Goal: Task Accomplishment & Management: Manage account settings

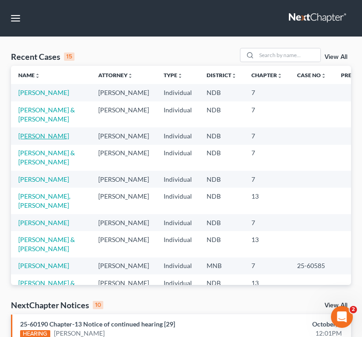
click at [38, 140] on link "[PERSON_NAME]" at bounding box center [43, 136] width 51 height 8
select select "4"
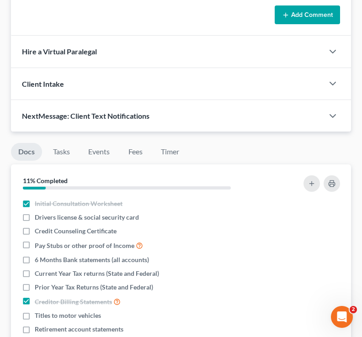
scroll to position [84, 0]
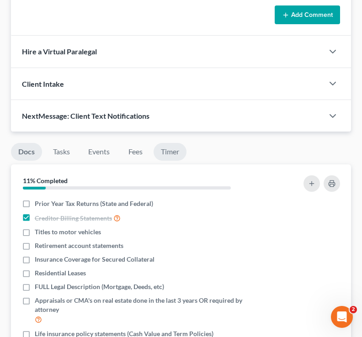
click at [166, 150] on link "Timer" at bounding box center [170, 152] width 33 height 18
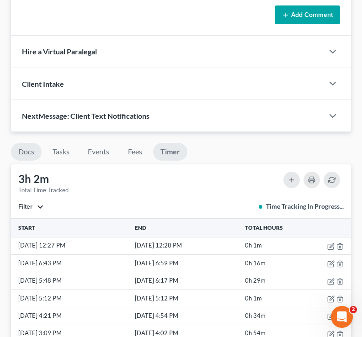
click at [27, 157] on link "Docs" at bounding box center [26, 152] width 31 height 18
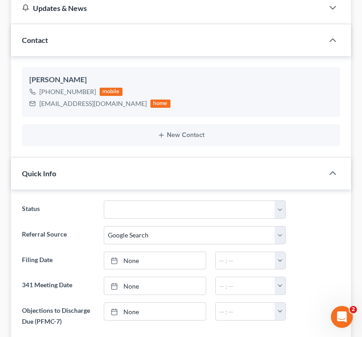
scroll to position [0, 0]
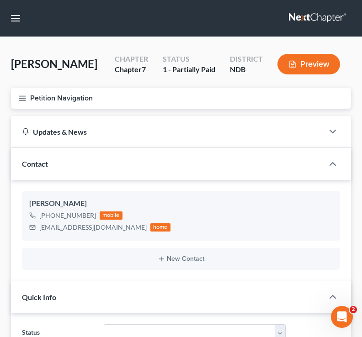
click at [23, 107] on button "Petition Navigation" at bounding box center [181, 98] width 340 height 21
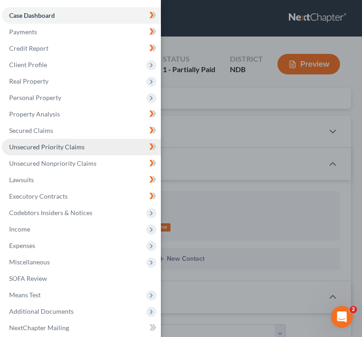
click at [57, 139] on link "Unsecured Priority Claims" at bounding box center [81, 147] width 159 height 16
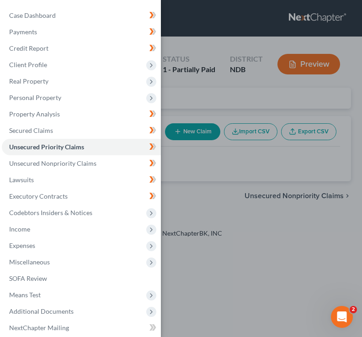
click at [241, 102] on div "Case Dashboard Payments Invoices Payments Payments Credit Report Client Profile" at bounding box center [181, 168] width 362 height 337
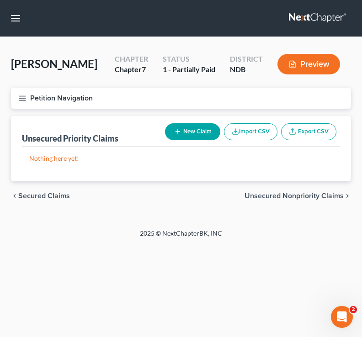
click at [22, 97] on icon "button" at bounding box center [22, 98] width 8 height 8
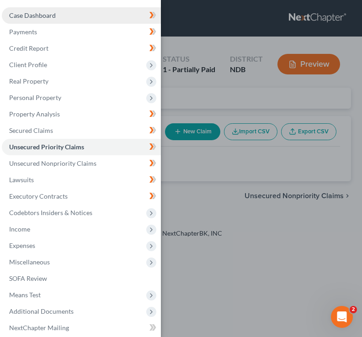
click at [90, 20] on link "Case Dashboard" at bounding box center [81, 15] width 159 height 16
select select "4"
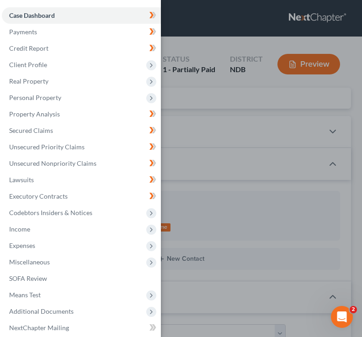
click at [231, 33] on div "Case Dashboard Payments Invoices Payments Payments Credit Report Client Profile" at bounding box center [181, 168] width 362 height 337
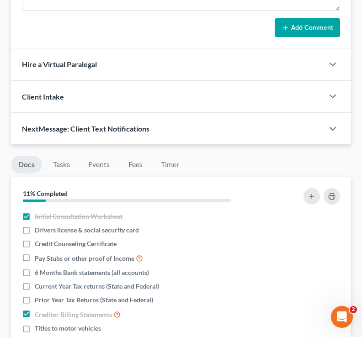
scroll to position [759, 0]
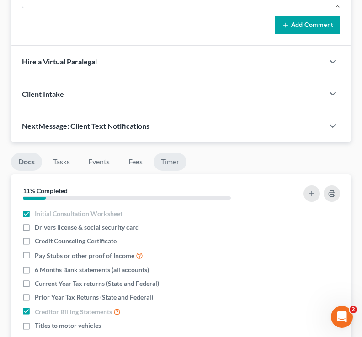
click at [171, 163] on link "Timer" at bounding box center [170, 162] width 33 height 18
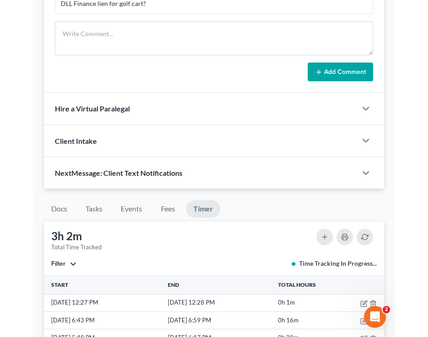
scroll to position [719, 0]
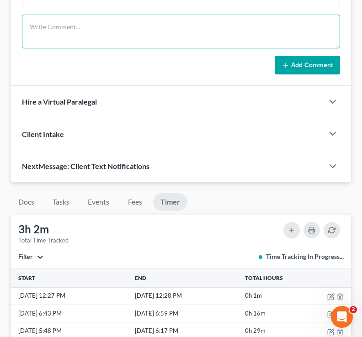
click at [101, 42] on textarea at bounding box center [181, 32] width 318 height 34
type textarea "caspers need to finish up their payment for hte case"
drag, startPoint x: 184, startPoint y: 24, endPoint x: -10, endPoint y: 24, distance: 194.3
click at [114, 28] on textarea "dsfsfddsdfsdsffdsdfsfsfsdfdsds" at bounding box center [181, 32] width 318 height 34
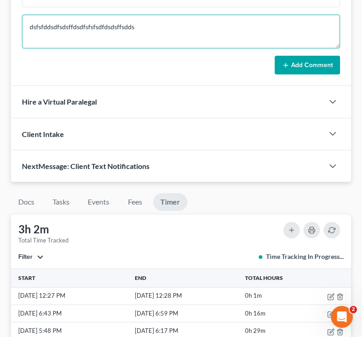
type textarea "dsfsfddsdfsdsffdsdfsfsfsdfdsdsffsdds"
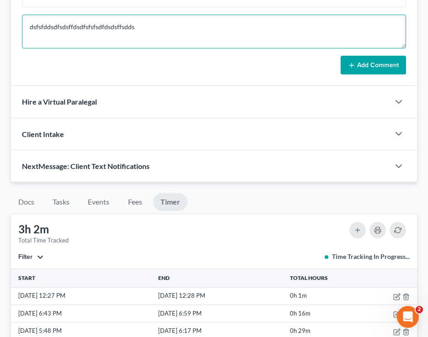
click at [147, 17] on textarea "dsfsfddsdfsdsffdsdfsfsfsdfdsdsffsdds" at bounding box center [214, 32] width 384 height 34
drag, startPoint x: 176, startPoint y: 38, endPoint x: -23, endPoint y: 36, distance: 199.4
drag, startPoint x: 163, startPoint y: 28, endPoint x: 28, endPoint y: 28, distance: 134.9
click at [28, 28] on textarea "dsfsfddsdfsdsffdsdfsfsfsdfdsdsffsdds" at bounding box center [214, 32] width 384 height 34
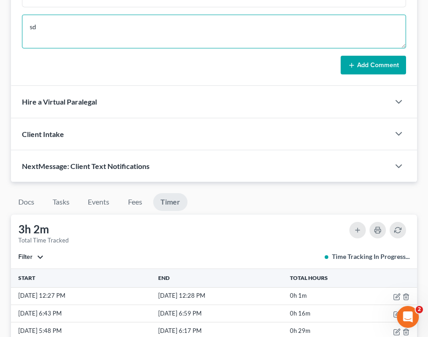
type textarea "sdf"
drag, startPoint x: 118, startPoint y: 27, endPoint x: -13, endPoint y: 27, distance: 131.7
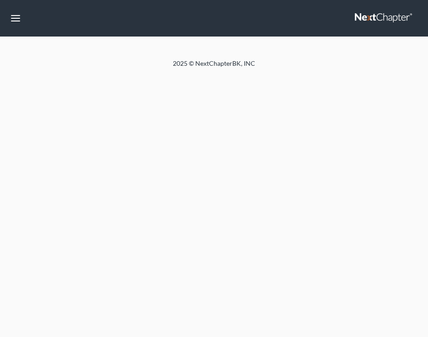
select select "4"
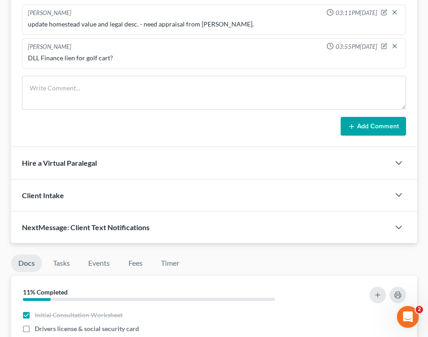
scroll to position [631, 0]
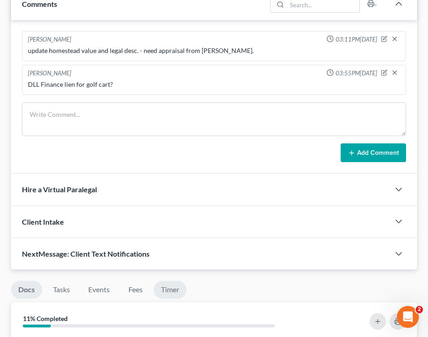
click at [182, 283] on link "Timer" at bounding box center [170, 290] width 33 height 18
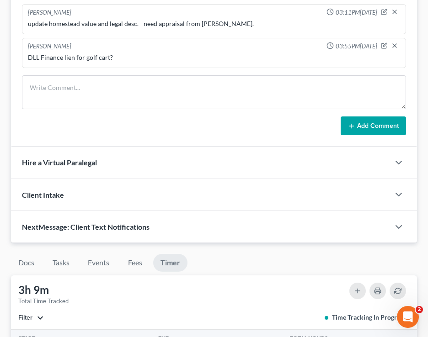
scroll to position [657, 0]
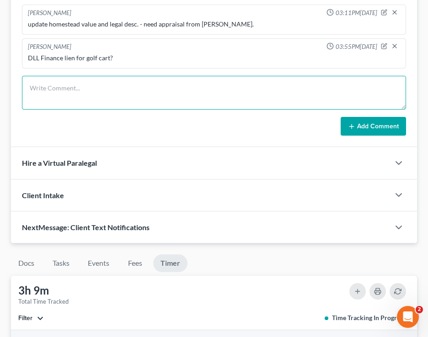
click at [75, 96] on textarea at bounding box center [214, 93] width 384 height 34
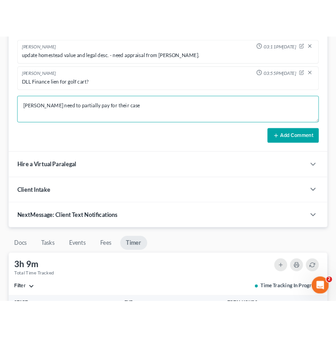
scroll to position [701, 0]
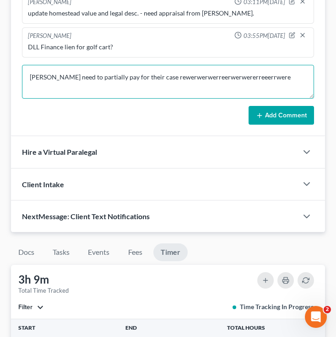
type textarea "caspers need to partially pay for their case rewerwerwerreerwerwererreeerrwere"
drag, startPoint x: 270, startPoint y: 91, endPoint x: 20, endPoint y: 90, distance: 249.6
click at [20, 91] on div "Brooke Benner 03:11PM, 10/05/2025 update homestead value and legal desc. - need…" at bounding box center [168, 60] width 314 height 154
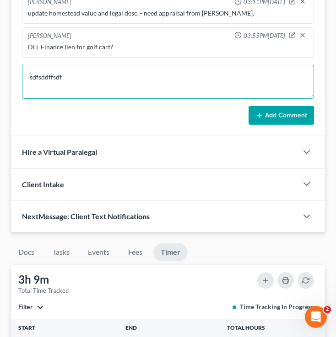
type textarea "sdfsddffsdfs"
drag, startPoint x: 69, startPoint y: 88, endPoint x: 0, endPoint y: 86, distance: 69.1
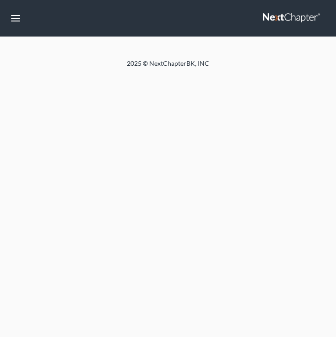
select select "4"
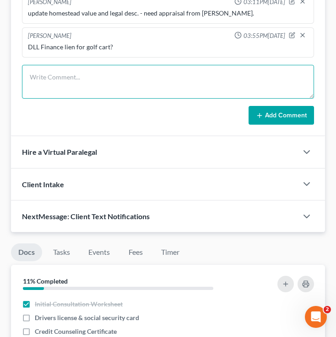
click at [101, 96] on textarea at bounding box center [168, 82] width 292 height 34
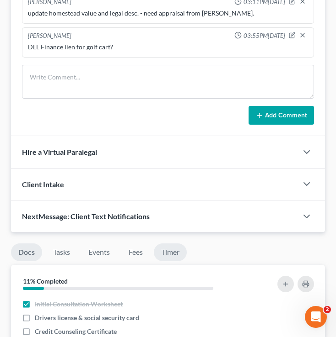
click at [182, 262] on link "Timer" at bounding box center [170, 253] width 33 height 18
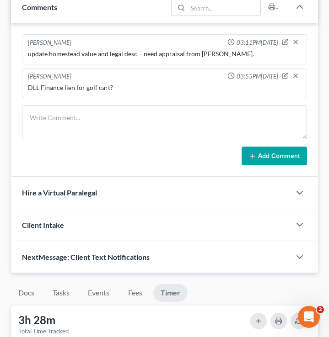
scroll to position [545, 0]
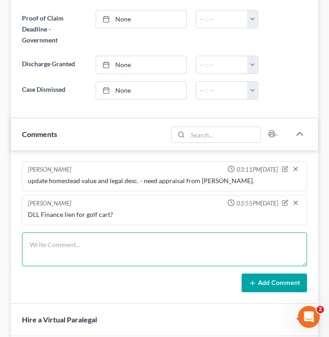
click at [97, 250] on textarea at bounding box center [164, 250] width 285 height 34
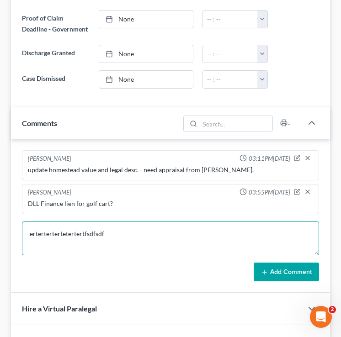
click at [128, 234] on textarea "ertertertertetertertfsdfsdf" at bounding box center [170, 239] width 297 height 34
type textarea "ertertertertetertertfsdfsd"
drag, startPoint x: 59, startPoint y: 236, endPoint x: 35, endPoint y: 235, distance: 23.8
click at [35, 235] on textarea "ertertertertetertertfsdfsd" at bounding box center [170, 239] width 297 height 34
click at [122, 235] on textarea "ertertertertetertertfsdfsd" at bounding box center [170, 239] width 297 height 34
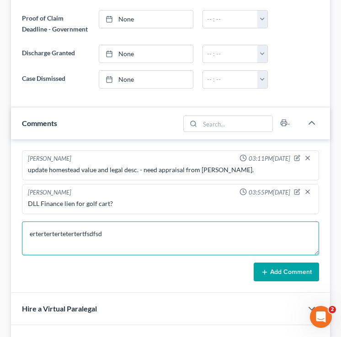
click at [0, 235] on html "Home New Case Client Portal Directory Cases Bulie Diaz Law Office fargo@buliela…" at bounding box center [170, 106] width 341 height 1303
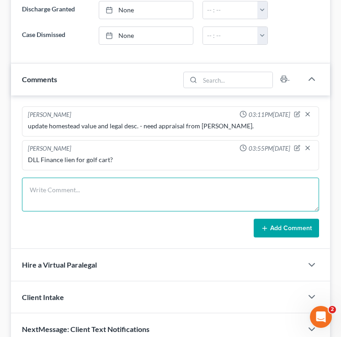
scroll to position [559, 0]
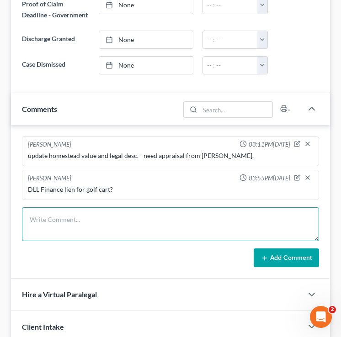
click at [71, 219] on textarea at bounding box center [170, 225] width 297 height 34
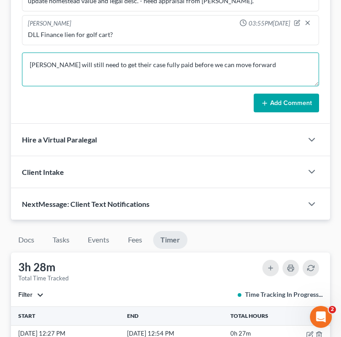
scroll to position [716, 0]
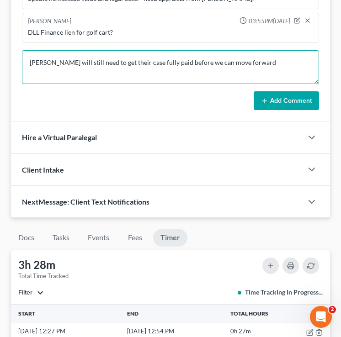
drag, startPoint x: 261, startPoint y: 56, endPoint x: 80, endPoint y: 59, distance: 181.5
click at [80, 59] on textarea "caspers will still need to get their case fully paid before we can move forward" at bounding box center [170, 67] width 297 height 34
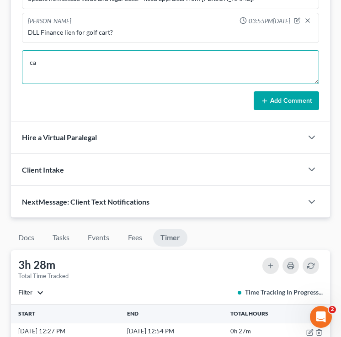
type textarea "c"
type textarea "dfgfgdfgdfgdfg"
drag, startPoint x: 88, startPoint y: 63, endPoint x: -4, endPoint y: 54, distance: 92.3
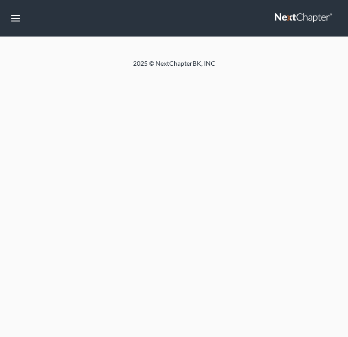
select select "4"
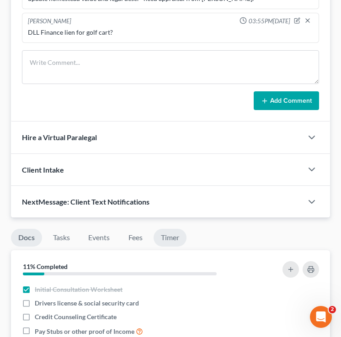
click at [163, 236] on link "Timer" at bounding box center [170, 238] width 33 height 18
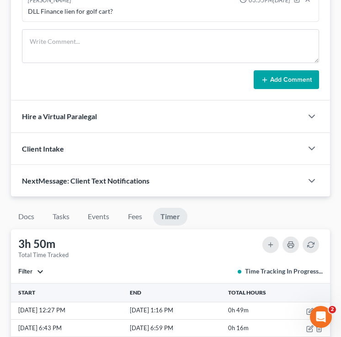
scroll to position [614, 0]
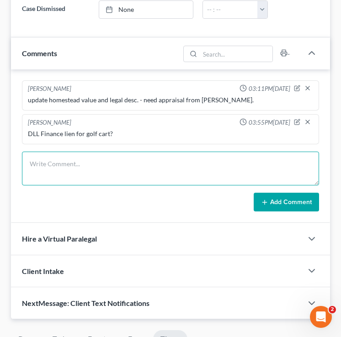
click at [121, 174] on textarea at bounding box center [170, 169] width 297 height 34
type textarea "dfgdfgdfgdfgdfgdfgdfg"
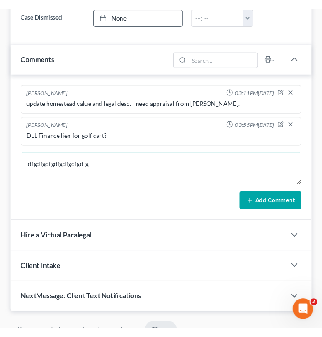
scroll to position [625, 0]
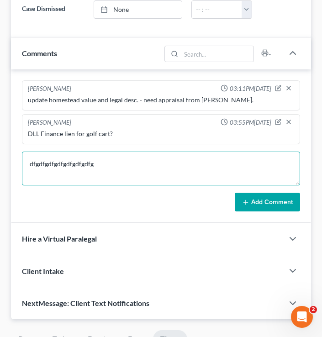
drag, startPoint x: 122, startPoint y: 167, endPoint x: 23, endPoint y: 155, distance: 99.5
click at [23, 155] on textarea "dfgdfgdfgdfgdfgdfgdfg" at bounding box center [161, 169] width 278 height 34
drag, startPoint x: 160, startPoint y: 163, endPoint x: 23, endPoint y: 160, distance: 137.2
click at [23, 160] on textarea "fhnfghfghfghfghhdfdfgdfgdfgdfggf" at bounding box center [161, 169] width 278 height 34
drag, startPoint x: 118, startPoint y: 166, endPoint x: 16, endPoint y: 169, distance: 102.0
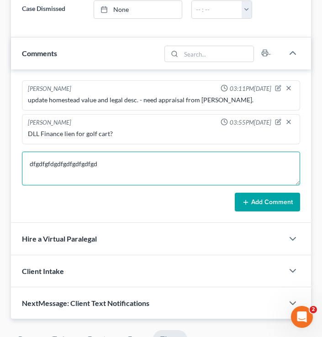
click at [16, 168] on div "Brooke Benner 03:11PM, 10/05/2025 update homestead value and legal desc. - need…" at bounding box center [161, 146] width 300 height 154
drag, startPoint x: 108, startPoint y: 166, endPoint x: 33, endPoint y: 166, distance: 75.0
click at [33, 166] on textarea "dfgdfgfdgdfgdfgdfgdfgddf" at bounding box center [161, 169] width 278 height 34
type textarea "dghfghfghfghfh"
drag, startPoint x: 89, startPoint y: 170, endPoint x: 20, endPoint y: 168, distance: 69.1
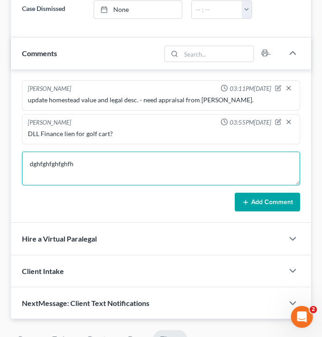
click at [20, 168] on div "Brooke Benner 03:11PM, 10/05/2025 update homestead value and legal desc. - need…" at bounding box center [161, 146] width 300 height 154
drag, startPoint x: 88, startPoint y: 165, endPoint x: 21, endPoint y: 164, distance: 67.2
click at [21, 164] on div "Brooke Benner 03:11PM, 10/05/2025 update homestead value and legal desc. - need…" at bounding box center [161, 146] width 300 height 154
drag, startPoint x: 118, startPoint y: 160, endPoint x: 32, endPoint y: 158, distance: 85.5
click at [32, 158] on textarea "fgdfgdfgdfgdfgdfgdgdfgdf" at bounding box center [161, 169] width 278 height 34
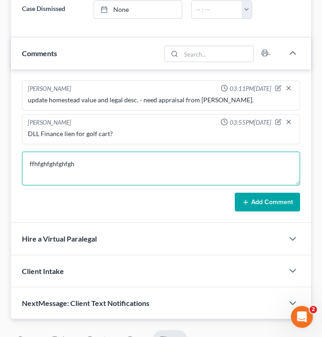
drag, startPoint x: 108, startPoint y: 165, endPoint x: -8, endPoint y: 174, distance: 116.5
click at [0, 174] on html "Home New Case Client Portal Directory Cases Bulie Diaz Law Office fargo@buliela…" at bounding box center [161, 32] width 322 height 1314
drag, startPoint x: 99, startPoint y: 158, endPoint x: -18, endPoint y: 155, distance: 117.1
click at [0, 155] on html "Home New Case Client Portal Directory Cases Bulie Diaz Law Office fargo@buliela…" at bounding box center [161, 32] width 322 height 1314
drag, startPoint x: 89, startPoint y: 168, endPoint x: 3, endPoint y: 168, distance: 86.4
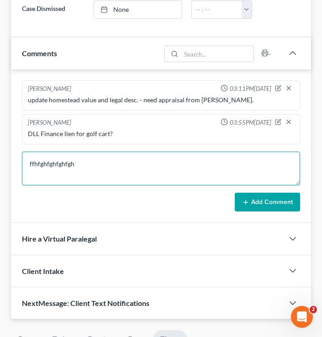
click at [3, 168] on div "Corey, Amanda Upgraded Chapter Chapter 7 Status 1 - Partially Paid District NDB…" at bounding box center [161, 42] width 322 height 1261
drag, startPoint x: 75, startPoint y: 165, endPoint x: 20, endPoint y: 161, distance: 55.9
click at [20, 161] on div "Brooke Benner 03:11PM, 10/05/2025 update homestead value and legal desc. - need…" at bounding box center [161, 146] width 300 height 154
type textarea "dgdfgdfgdfgdfg"
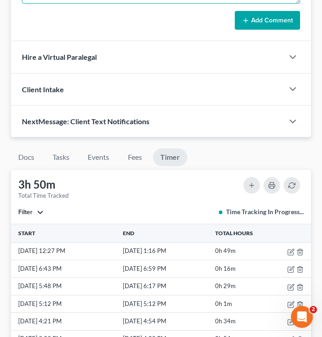
scroll to position [679, 0]
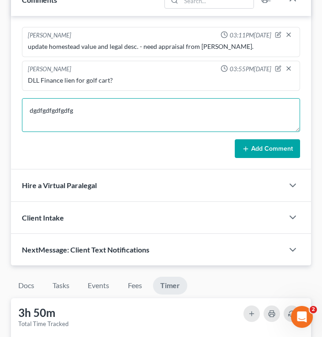
drag, startPoint x: 125, startPoint y: 117, endPoint x: -13, endPoint y: 118, distance: 138.1
drag, startPoint x: 84, startPoint y: 118, endPoint x: 23, endPoint y: 112, distance: 61.1
click at [23, 112] on textarea "dgdfgdfgdfgdfg" at bounding box center [161, 115] width 278 height 34
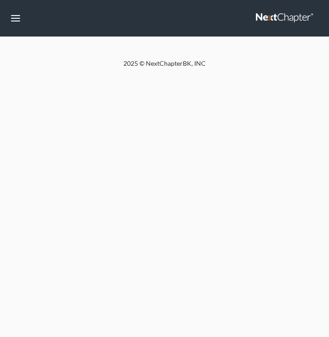
select select "4"
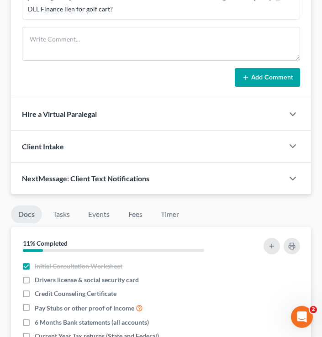
scroll to position [679, 0]
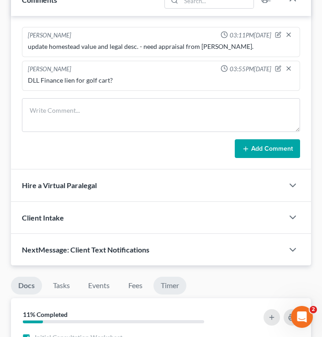
click at [175, 289] on link "Timer" at bounding box center [170, 286] width 33 height 18
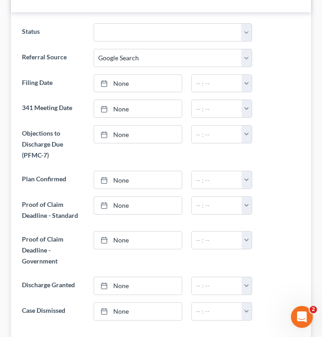
scroll to position [475, 0]
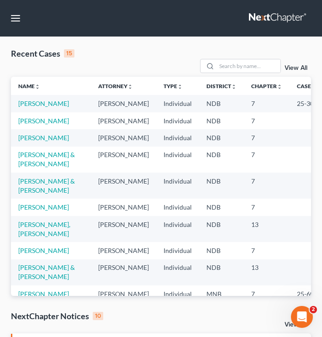
click at [28, 129] on td "[PERSON_NAME]" at bounding box center [51, 120] width 80 height 17
click at [27, 125] on link "[PERSON_NAME]" at bounding box center [43, 121] width 51 height 8
select select "4"
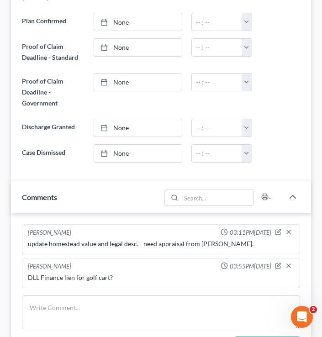
scroll to position [527, 0]
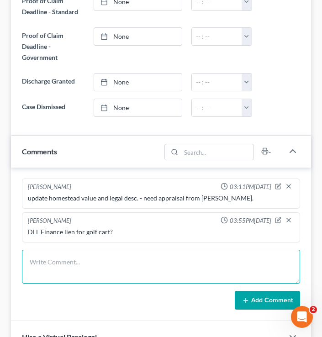
click at [87, 254] on textarea at bounding box center [161, 267] width 278 height 34
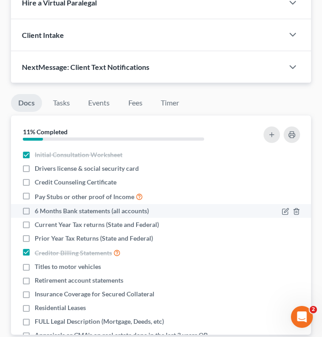
scroll to position [785, 0]
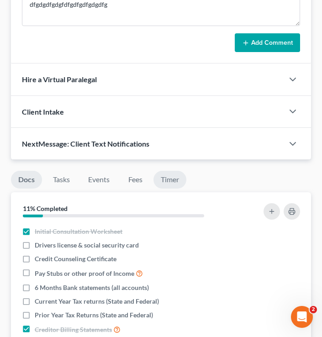
click at [178, 177] on link "Timer" at bounding box center [170, 180] width 33 height 18
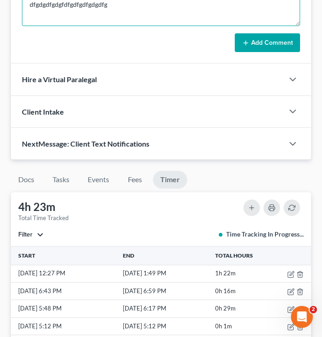
click at [138, 11] on textarea "dfgdgdfgdgfdfgdfgdfgdgdfg" at bounding box center [161, 9] width 278 height 34
type textarea "dfgdgdfgdgfdfgdfgdfgdgdfgdfgdfg"
drag, startPoint x: 150, startPoint y: 17, endPoint x: 25, endPoint y: 5, distance: 125.9
click at [26, 5] on textarea "dfgdgdfgdgfdfgdfgdfgdgdfgdfgdfg" at bounding box center [161, 9] width 278 height 34
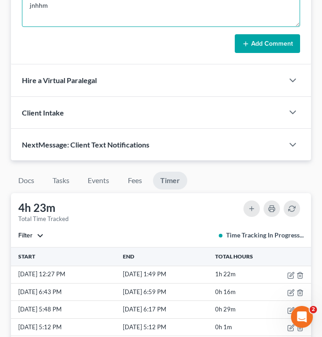
type textarea "jnhhmn"
drag, startPoint x: 64, startPoint y: 9, endPoint x: 9, endPoint y: 6, distance: 54.9
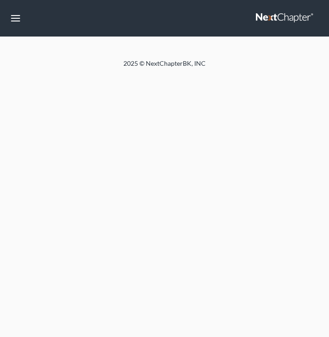
select select "4"
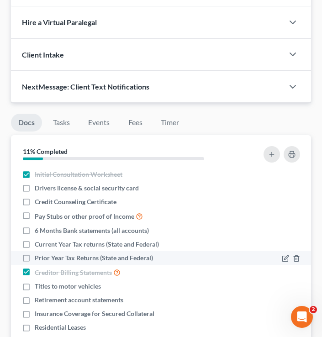
scroll to position [844, 0]
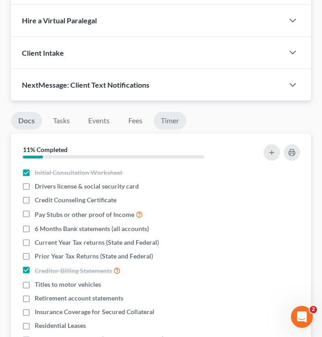
click at [174, 125] on link "Timer" at bounding box center [170, 121] width 33 height 18
